Goal: Task Accomplishment & Management: Complete application form

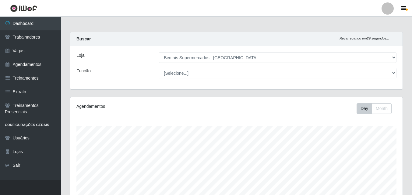
select select "250"
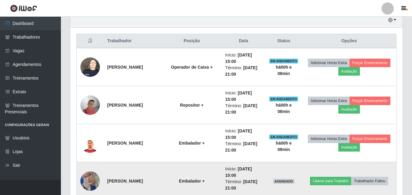
scroll to position [214, 0]
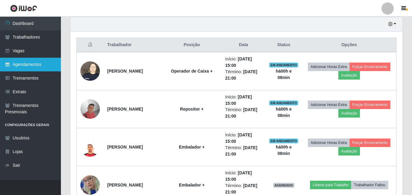
click at [40, 64] on link "Agendamentos" at bounding box center [30, 65] width 61 height 14
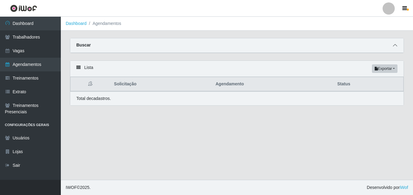
click at [397, 43] on span at bounding box center [395, 45] width 7 height 7
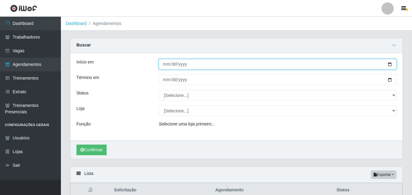
click at [391, 65] on input "Início em" at bounding box center [277, 64] width 238 height 11
type input "[DATE]"
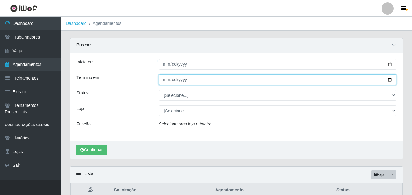
drag, startPoint x: 391, startPoint y: 80, endPoint x: 387, endPoint y: 80, distance: 3.7
click at [390, 80] on input "Término em" at bounding box center [277, 80] width 238 height 11
type input "[DATE]"
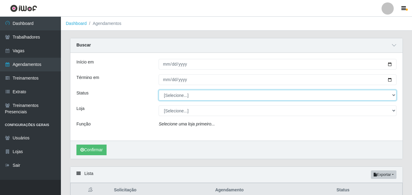
click at [188, 99] on select "[Selecione...] AGENDADO AGUARDANDO LIBERAR EM ANDAMENTO EM REVISÃO FINALIZADO C…" at bounding box center [277, 95] width 238 height 11
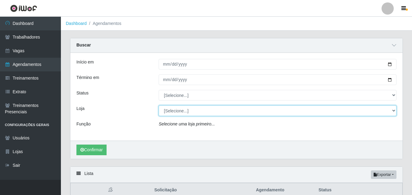
click at [192, 109] on select "[Selecione...] Bemais Supermercados - [GEOGRAPHIC_DATA]" at bounding box center [277, 111] width 238 height 11
select select "250"
click at [158, 106] on select "[Selecione...] Bemais Supermercados - [GEOGRAPHIC_DATA]" at bounding box center [277, 111] width 238 height 11
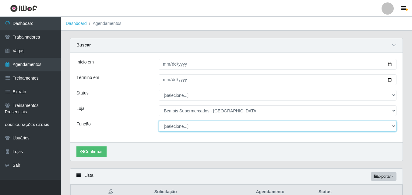
click at [184, 124] on select "[Selecione...] ASG ASG + ASG ++ Auxiliar de Estacionamento Auxiliar de Estacion…" at bounding box center [277, 126] width 238 height 11
select select "82"
click at [158, 121] on select "[Selecione...] ASG ASG + ASG ++ Auxiliar de Estacionamento Auxiliar de Estacion…" at bounding box center [277, 126] width 238 height 11
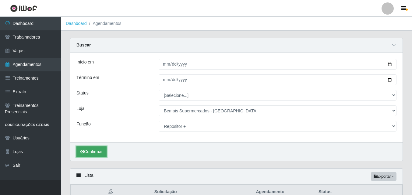
click at [97, 153] on button "Confirmar" at bounding box center [91, 152] width 30 height 11
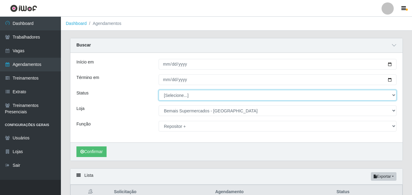
click at [179, 97] on select "[Selecione...] AGENDADO AGUARDANDO LIBERAR EM ANDAMENTO EM REVISÃO FINALIZADO C…" at bounding box center [277, 95] width 238 height 11
click at [158, 90] on select "[Selecione...] AGENDADO AGUARDANDO LIBERAR EM ANDAMENTO EM REVISÃO FINALIZADO C…" at bounding box center [277, 95] width 238 height 11
click at [200, 94] on select "[Selecione...] AGENDADO AGUARDANDO LIBERAR EM ANDAMENTO EM REVISÃO FINALIZADO C…" at bounding box center [277, 95] width 238 height 11
click at [158, 90] on select "[Selecione...] AGENDADO AGUARDANDO LIBERAR EM ANDAMENTO EM REVISÃO FINALIZADO C…" at bounding box center [277, 95] width 238 height 11
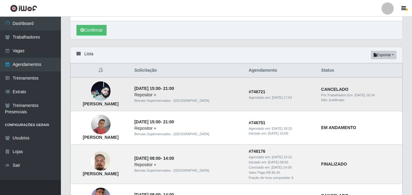
scroll to position [30, 0]
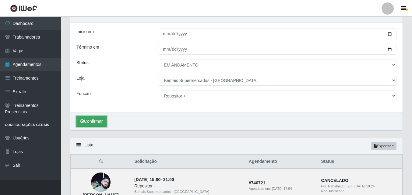
click at [96, 122] on button "Confirmar" at bounding box center [91, 121] width 30 height 11
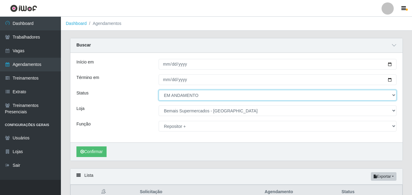
click at [199, 96] on select "[Selecione...] AGENDADO AGUARDANDO LIBERAR EM ANDAMENTO EM REVISÃO FINALIZADO C…" at bounding box center [277, 95] width 238 height 11
click at [158, 90] on select "[Selecione...] AGENDADO AGUARDANDO LIBERAR EM ANDAMENTO EM REVISÃO FINALIZADO C…" at bounding box center [277, 95] width 238 height 11
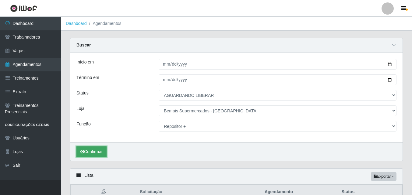
click at [98, 151] on button "Confirmar" at bounding box center [91, 152] width 30 height 11
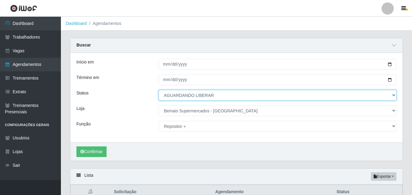
click at [207, 95] on select "[Selecione...] AGENDADO AGUARDANDO LIBERAR EM ANDAMENTO EM REVISÃO FINALIZADO C…" at bounding box center [277, 95] width 238 height 11
select select "CANCELADO"
click at [158, 90] on select "[Selecione...] AGENDADO AGUARDANDO LIBERAR EM ANDAMENTO EM REVISÃO FINALIZADO C…" at bounding box center [277, 95] width 238 height 11
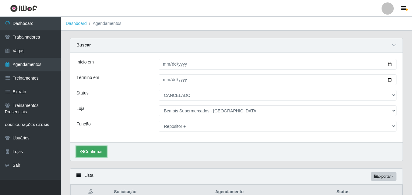
click at [100, 152] on button "Confirmar" at bounding box center [91, 152] width 30 height 11
